Goal: Find specific page/section: Find specific page/section

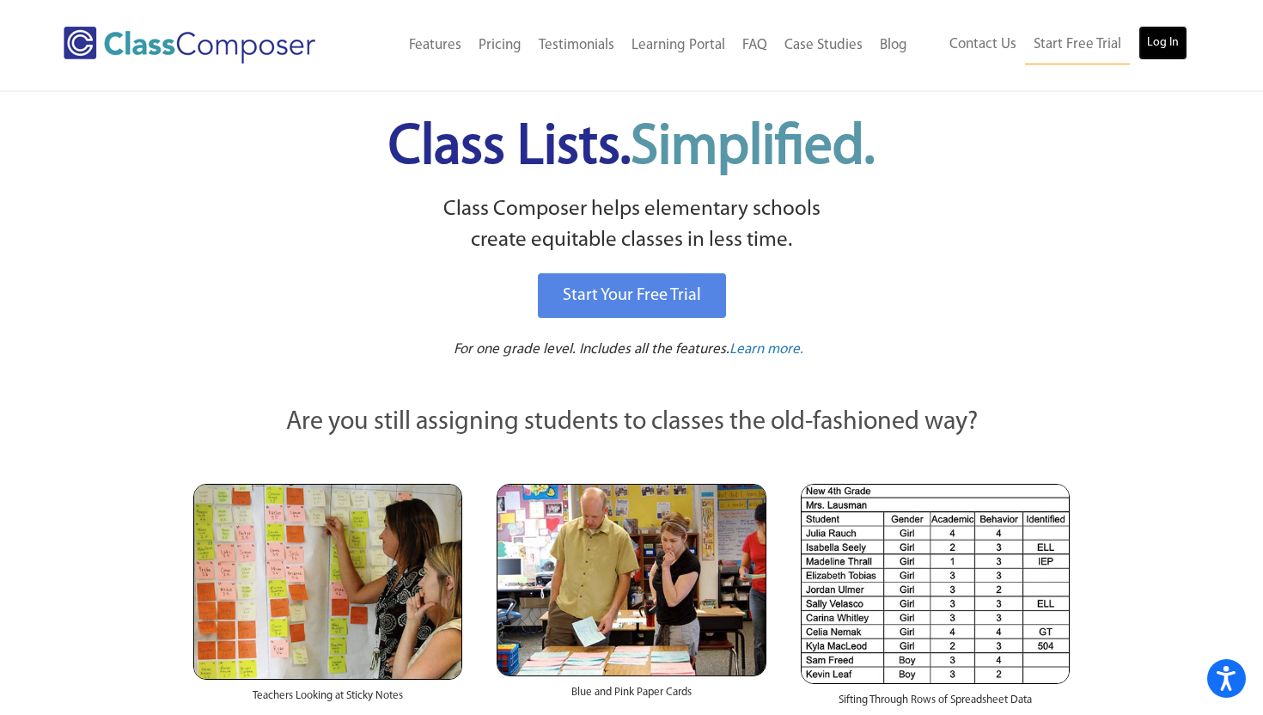
click at [1156, 51] on link "Log In" at bounding box center [1163, 43] width 49 height 34
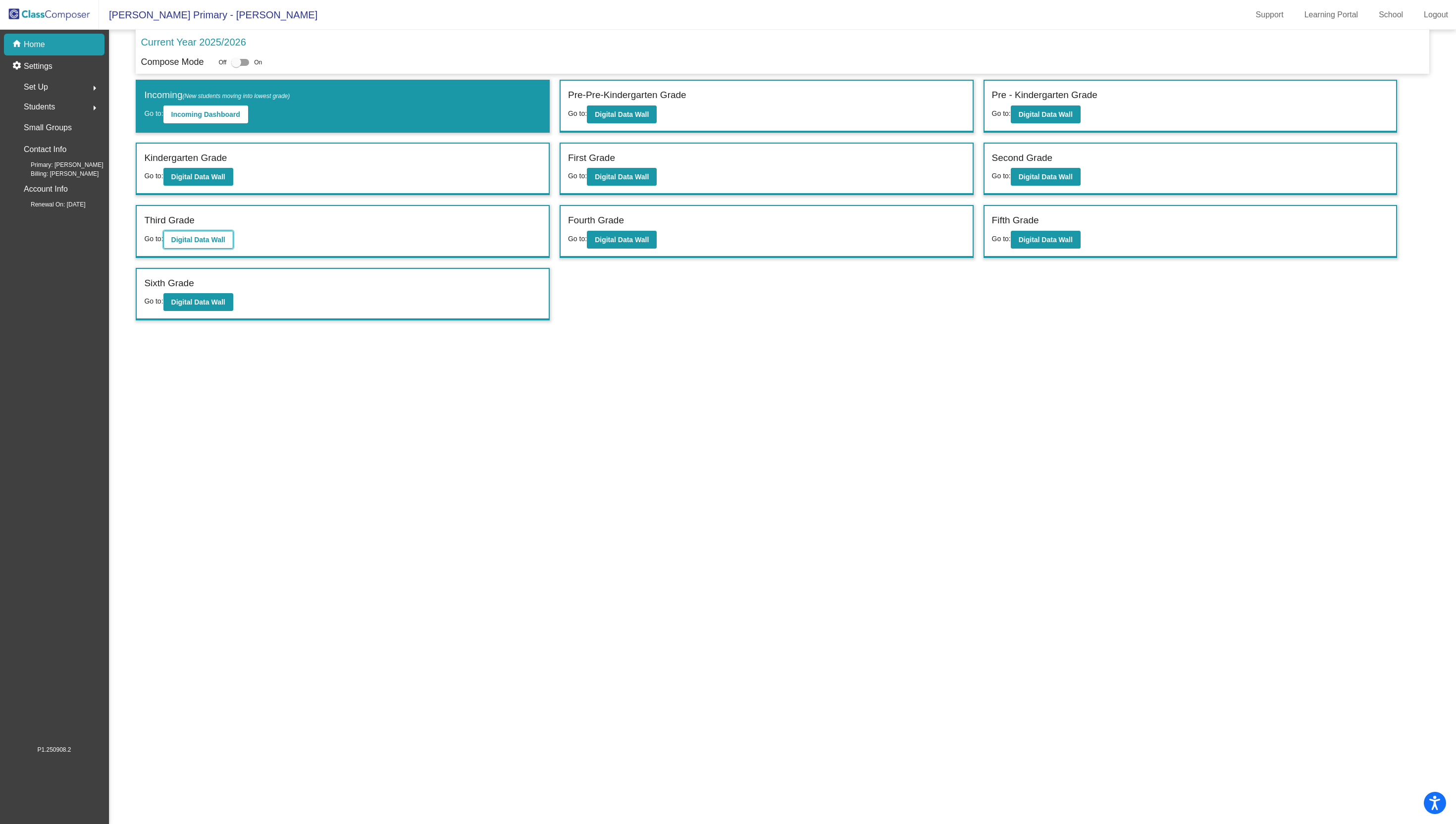
click at [184, 234] on button "Digital Data Wall" at bounding box center [198, 240] width 70 height 18
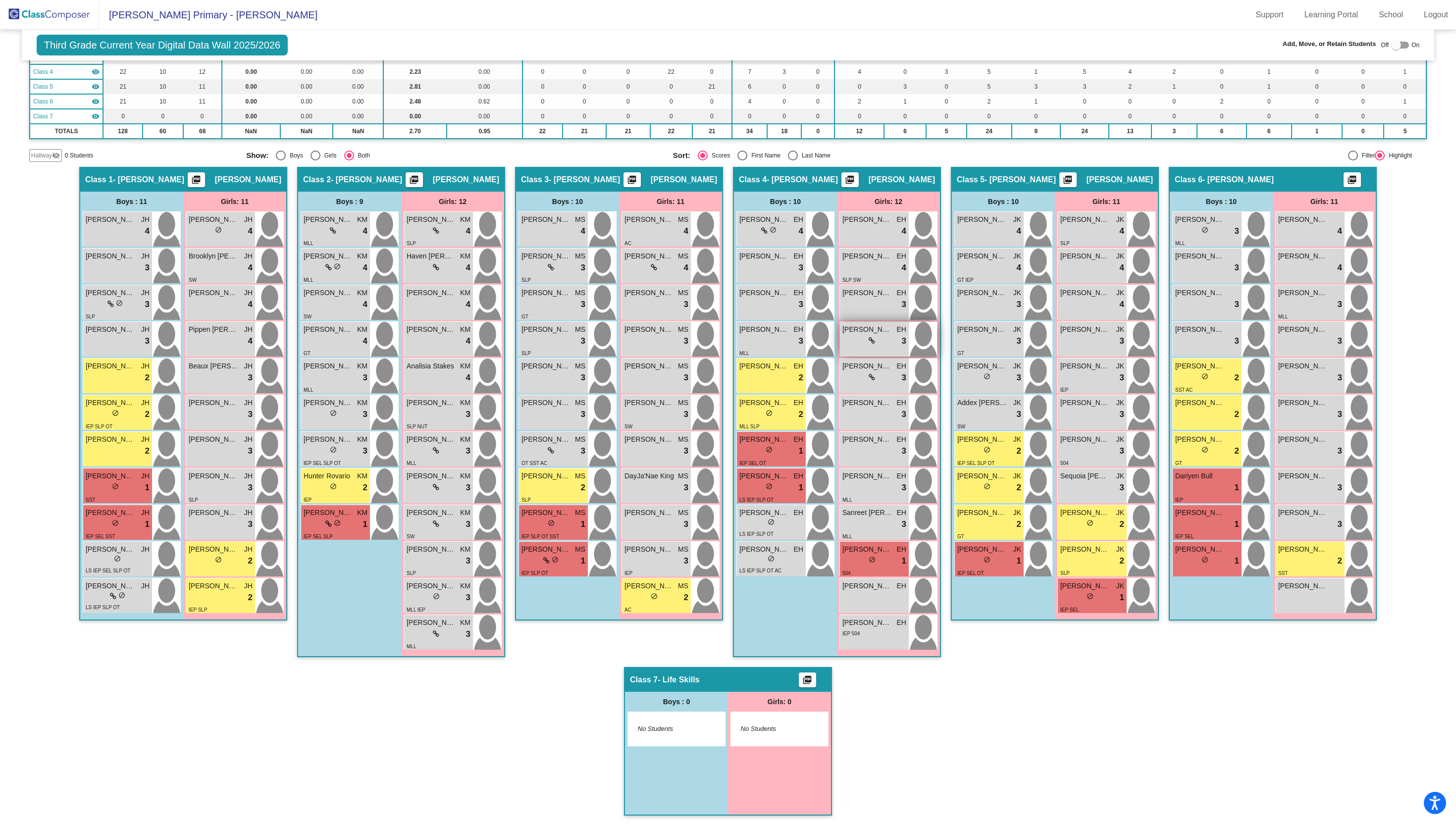
scroll to position [133, 0]
